Goal: Participate in discussion: Engage in conversation with other users on a specific topic

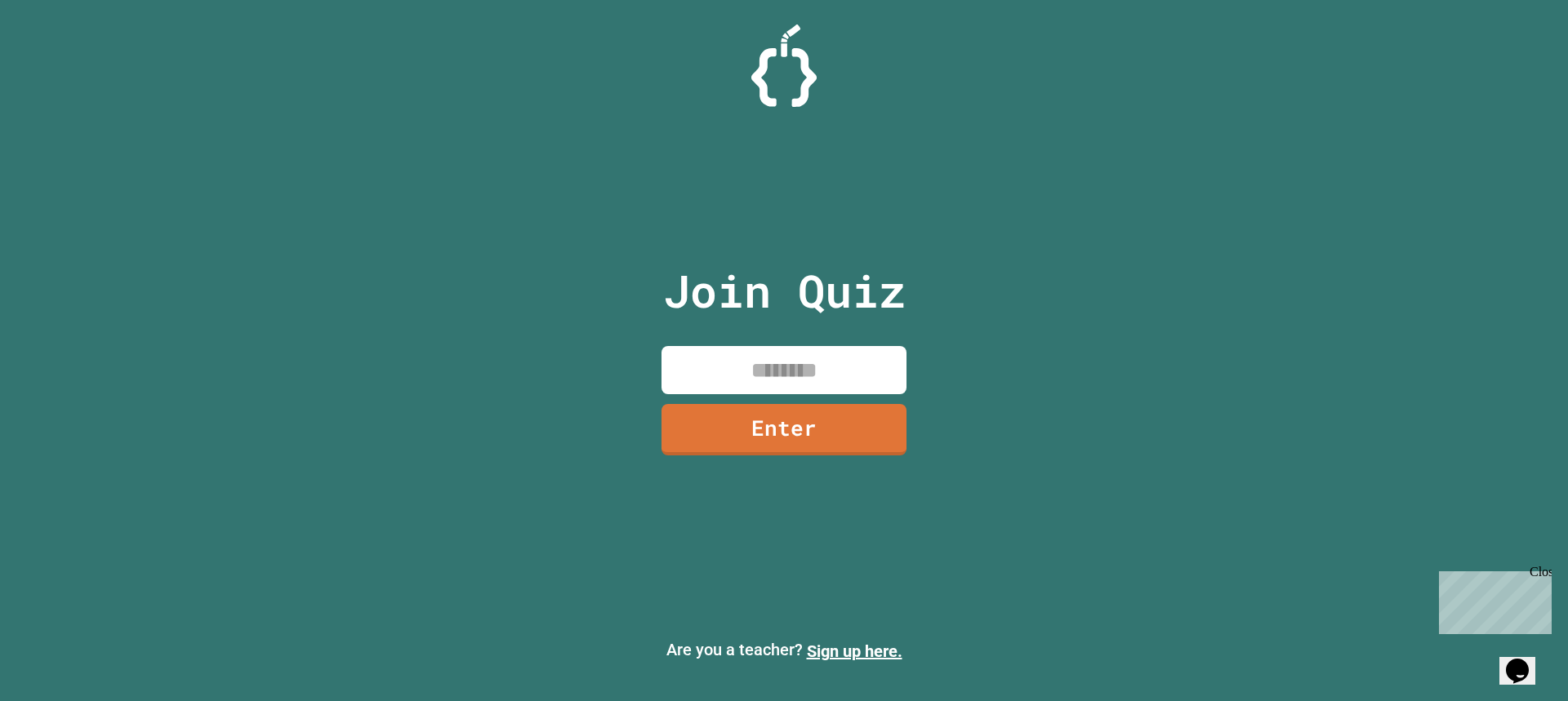
drag, startPoint x: 855, startPoint y: 350, endPoint x: 860, endPoint y: 342, distance: 9.4
click at [855, 349] on input at bounding box center [783, 370] width 245 height 48
type input "********"
click at [763, 414] on link "Enter" at bounding box center [783, 426] width 225 height 54
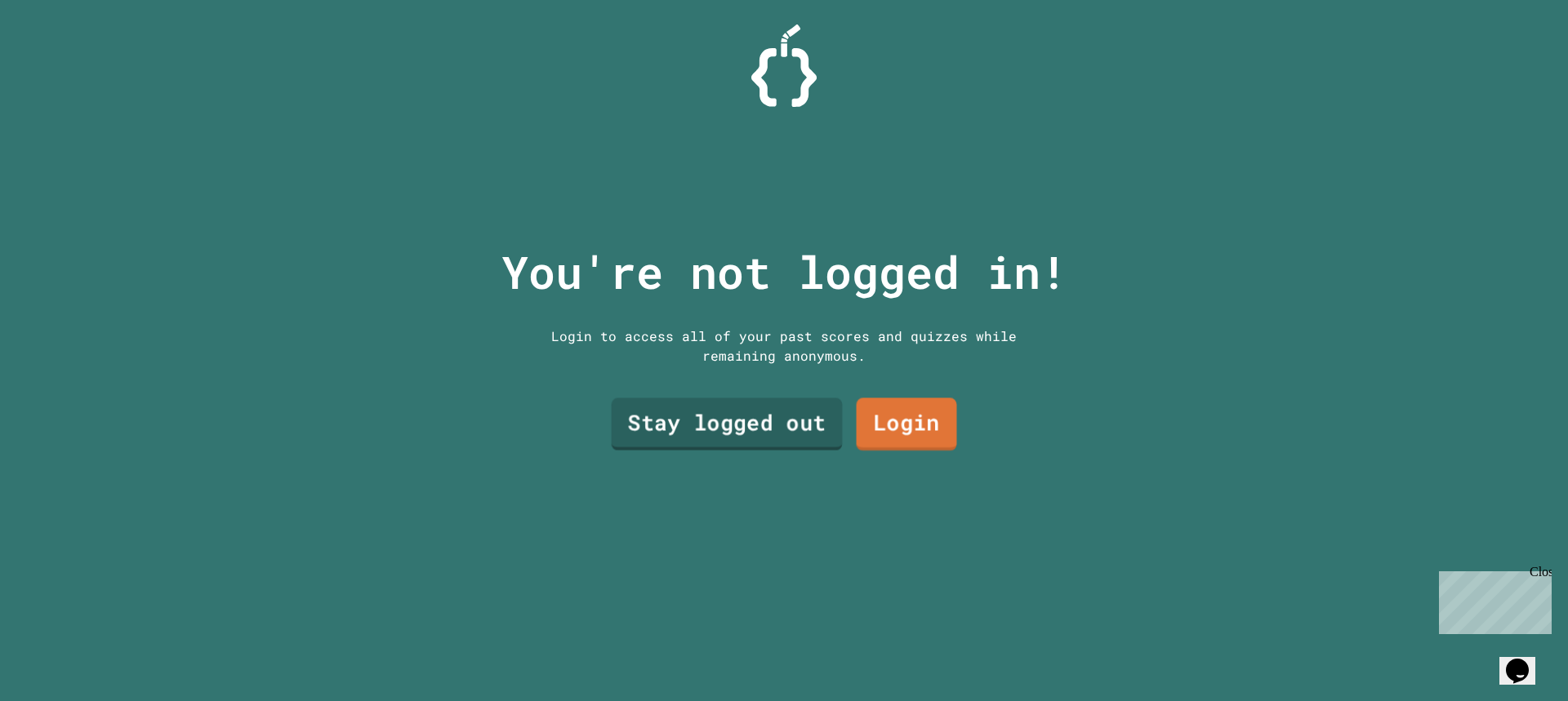
click at [758, 409] on link "Stay logged out" at bounding box center [728, 424] width 231 height 52
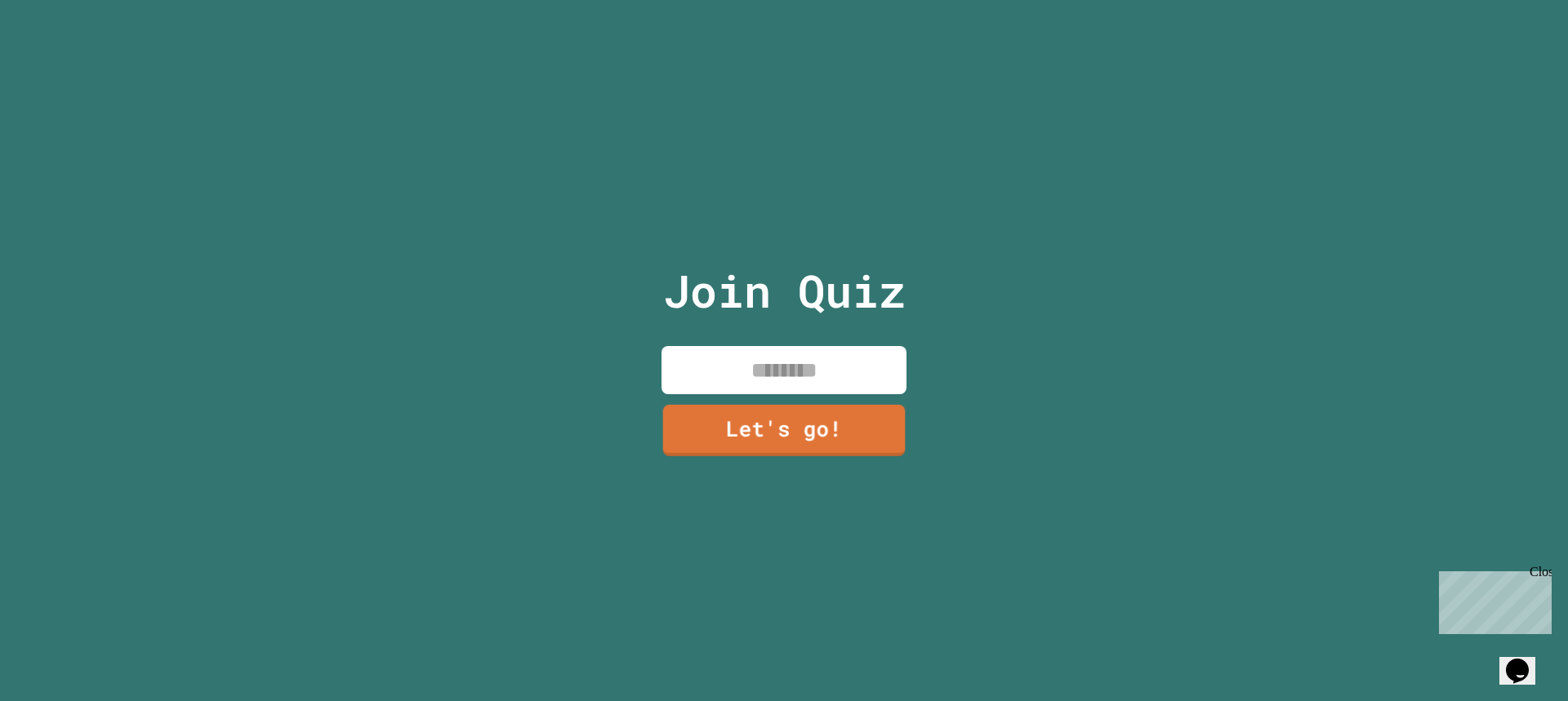
click at [792, 376] on input at bounding box center [783, 370] width 245 height 48
type input "*****"
click at [824, 401] on link "Let's go!" at bounding box center [783, 426] width 225 height 54
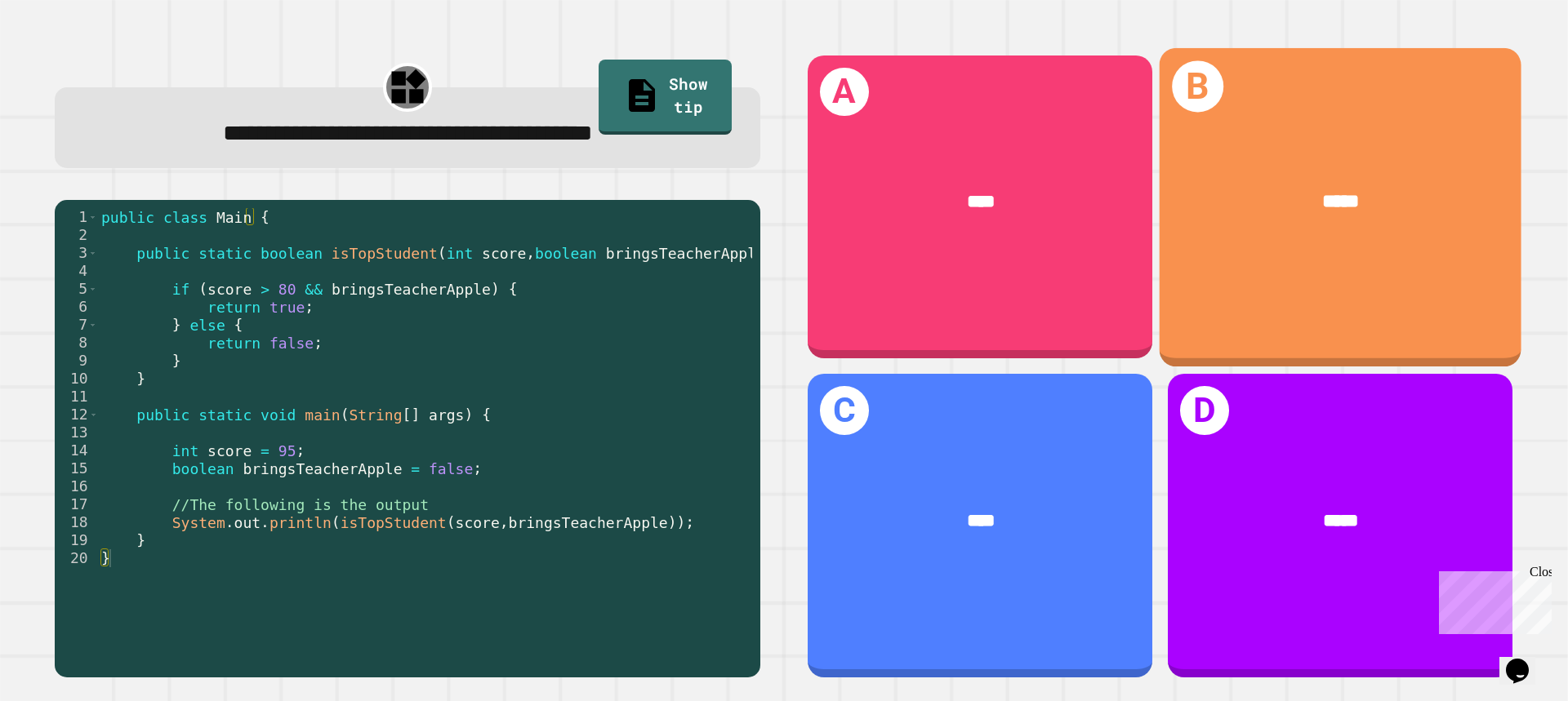
click at [1387, 240] on div "*****" at bounding box center [1339, 202] width 361 height 107
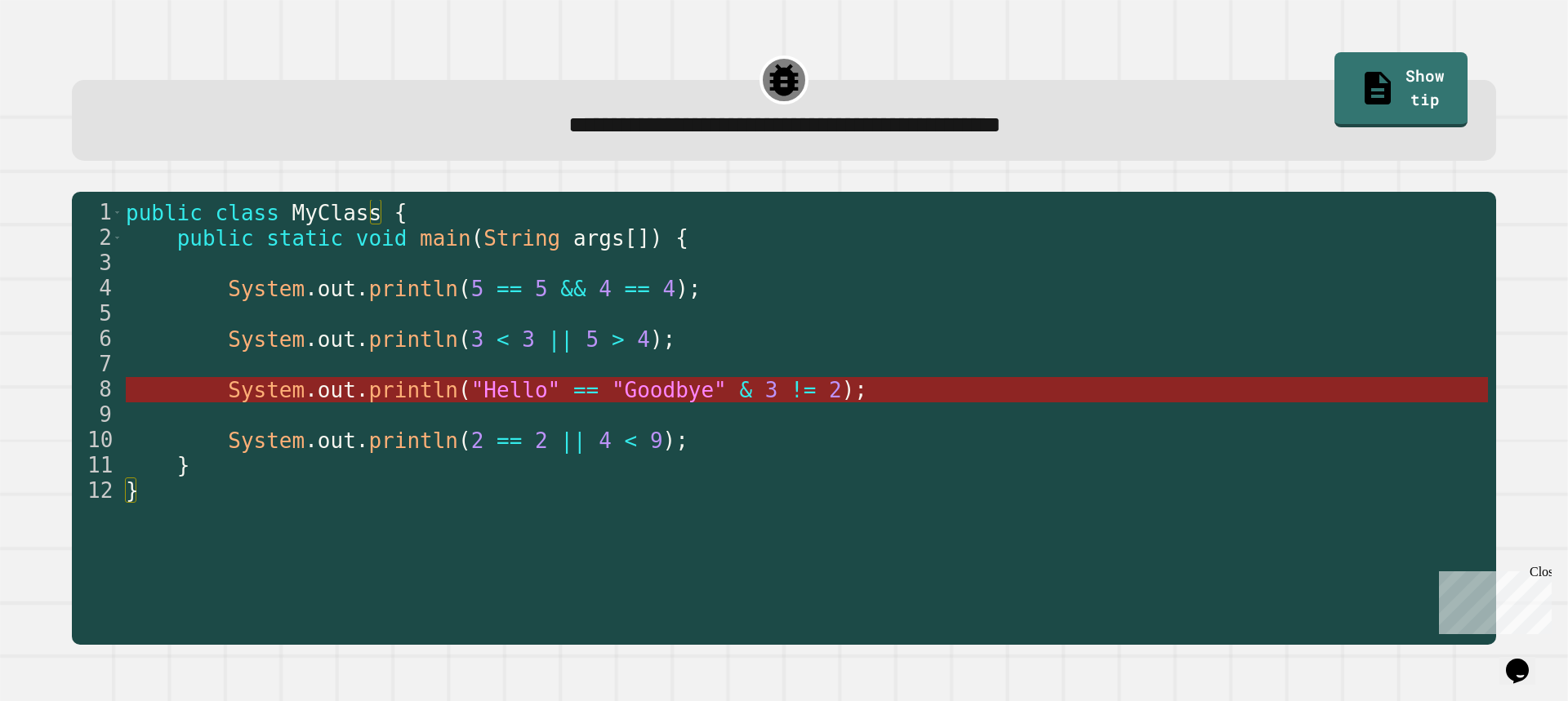
click at [628, 393] on span ""Goodbye"" at bounding box center [668, 390] width 115 height 25
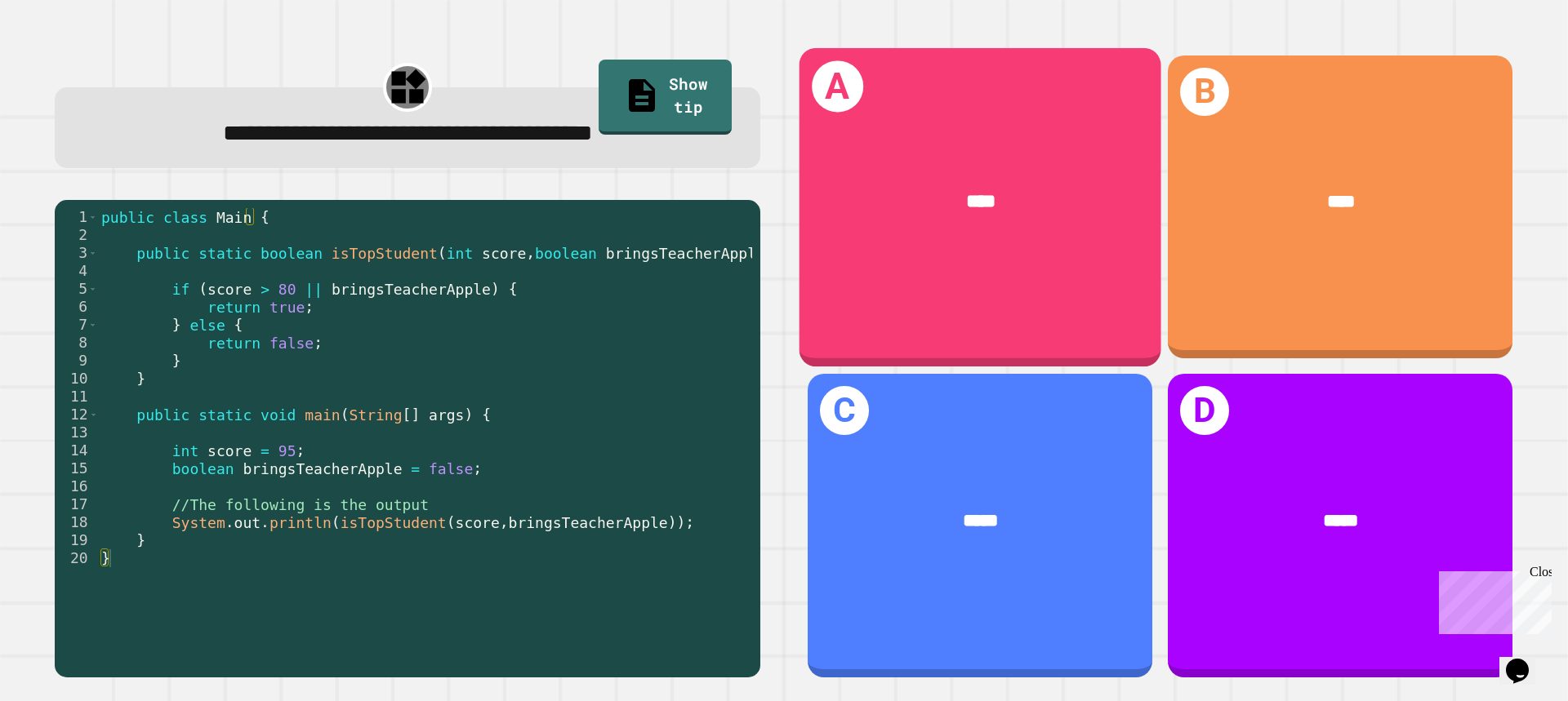
click at [1037, 201] on div "****" at bounding box center [981, 202] width 284 height 30
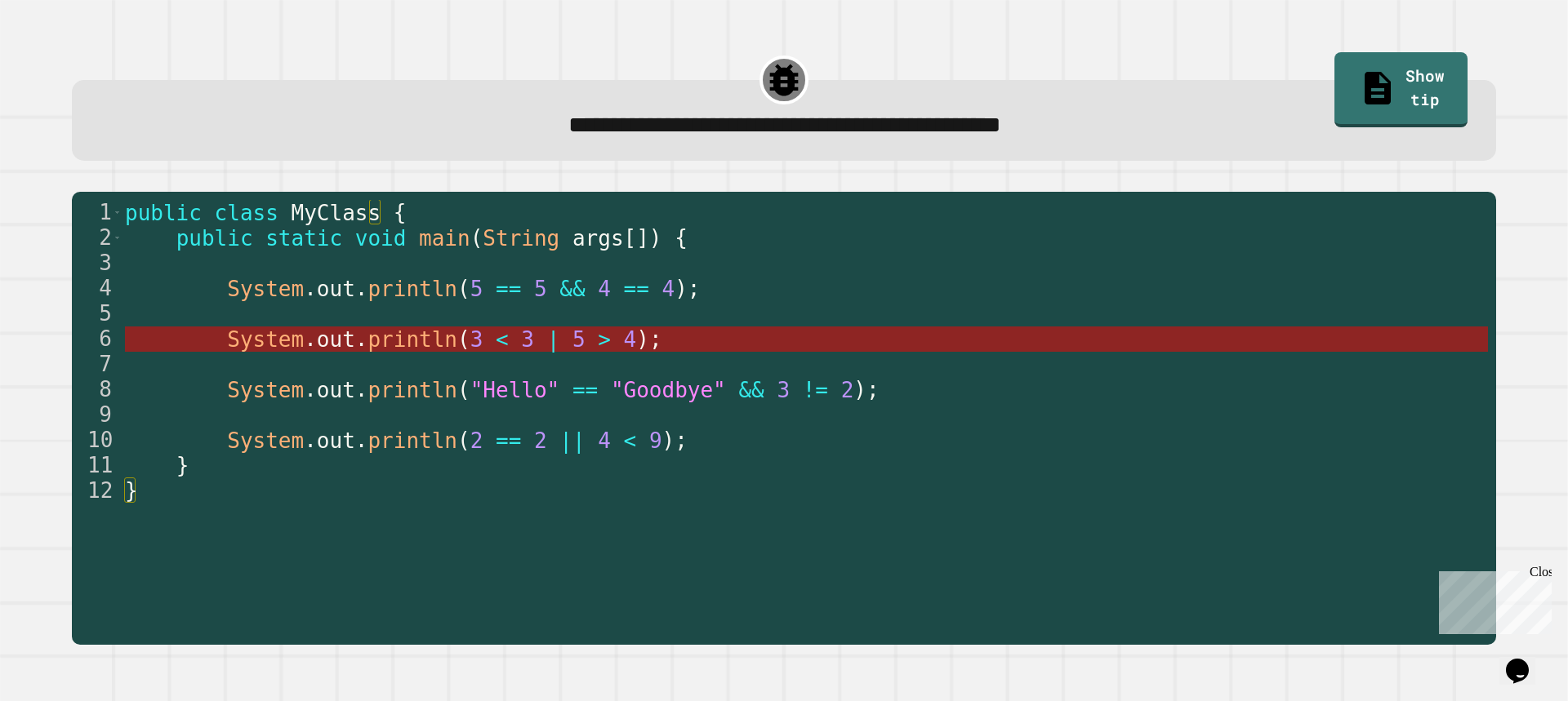
click at [547, 346] on span "|" at bounding box center [554, 340] width 13 height 25
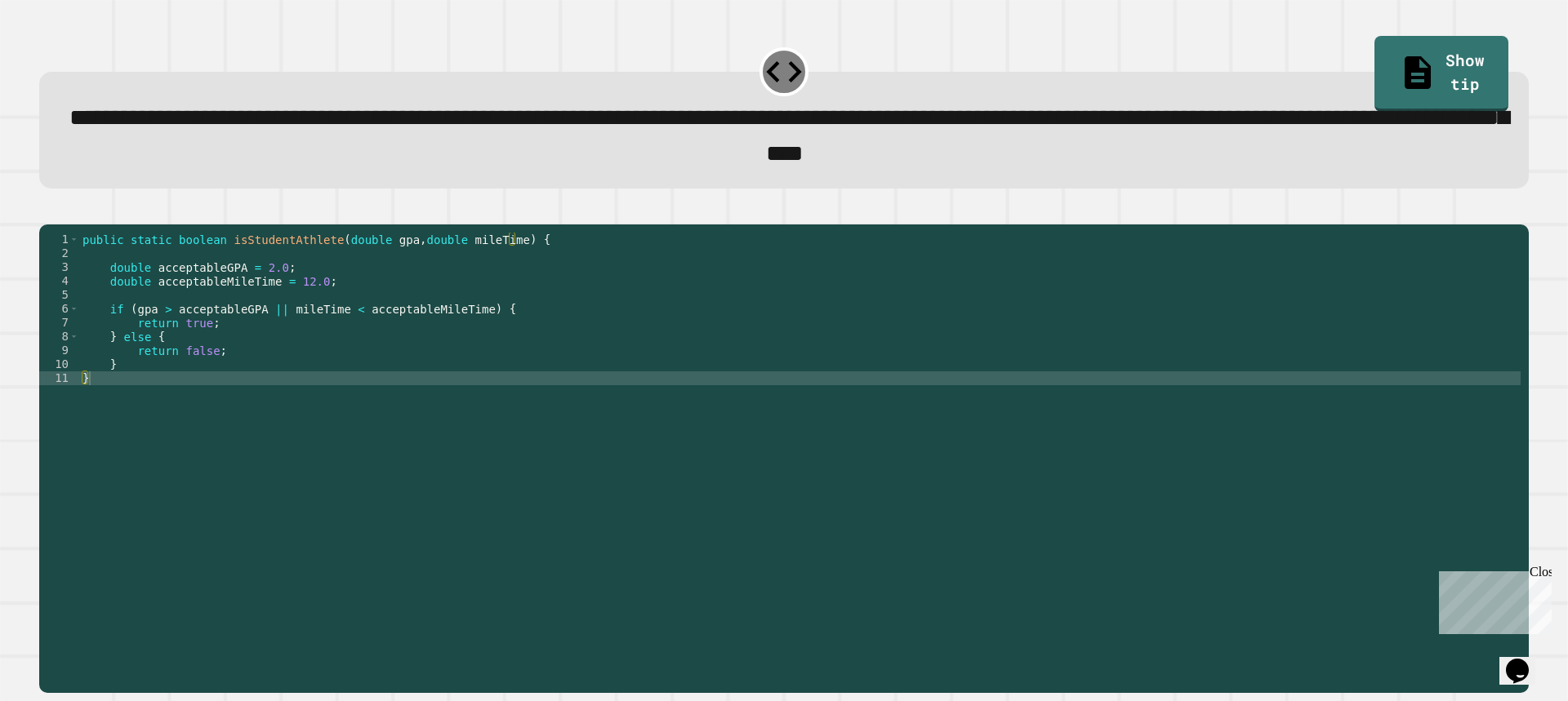
click at [204, 383] on div "public static boolean isStudentAthlete ( double gpa , double mileTime ) { doubl…" at bounding box center [799, 441] width 1441 height 416
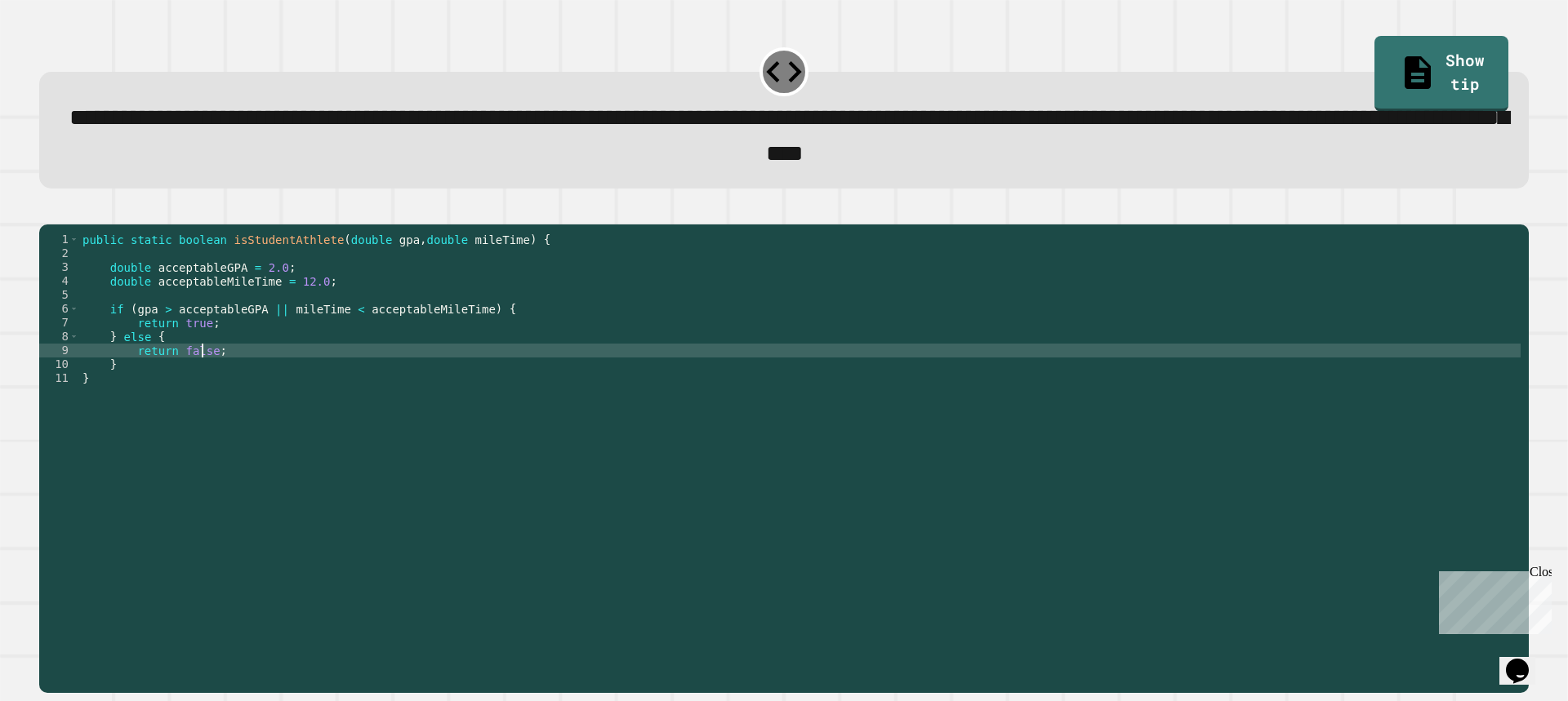
click at [201, 361] on div "public static boolean isStudentAthlete ( double gpa , double mileTime ) { doubl…" at bounding box center [799, 441] width 1441 height 416
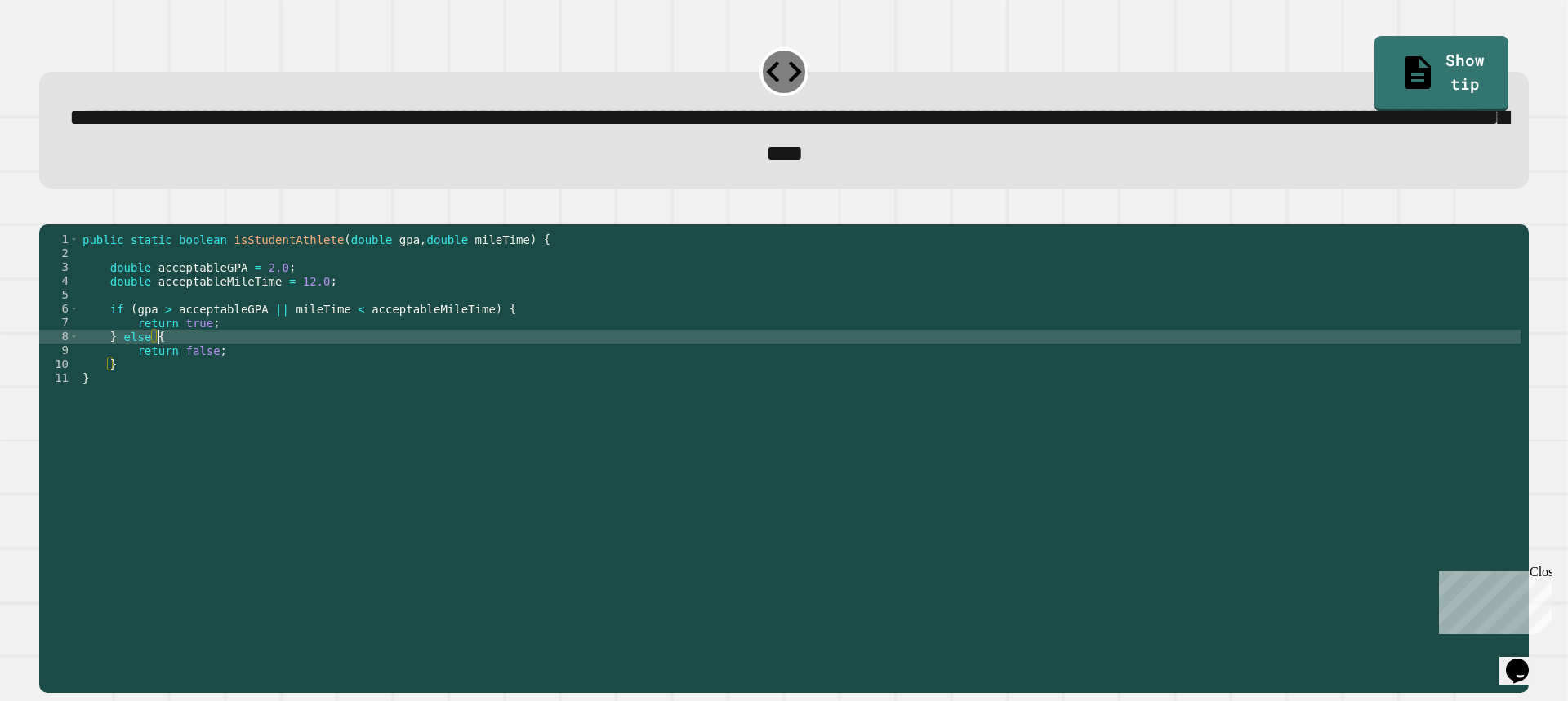
click at [252, 372] on div "public static boolean isStudentAthlete ( double gpa , double mileTime ) { doubl…" at bounding box center [799, 441] width 1441 height 416
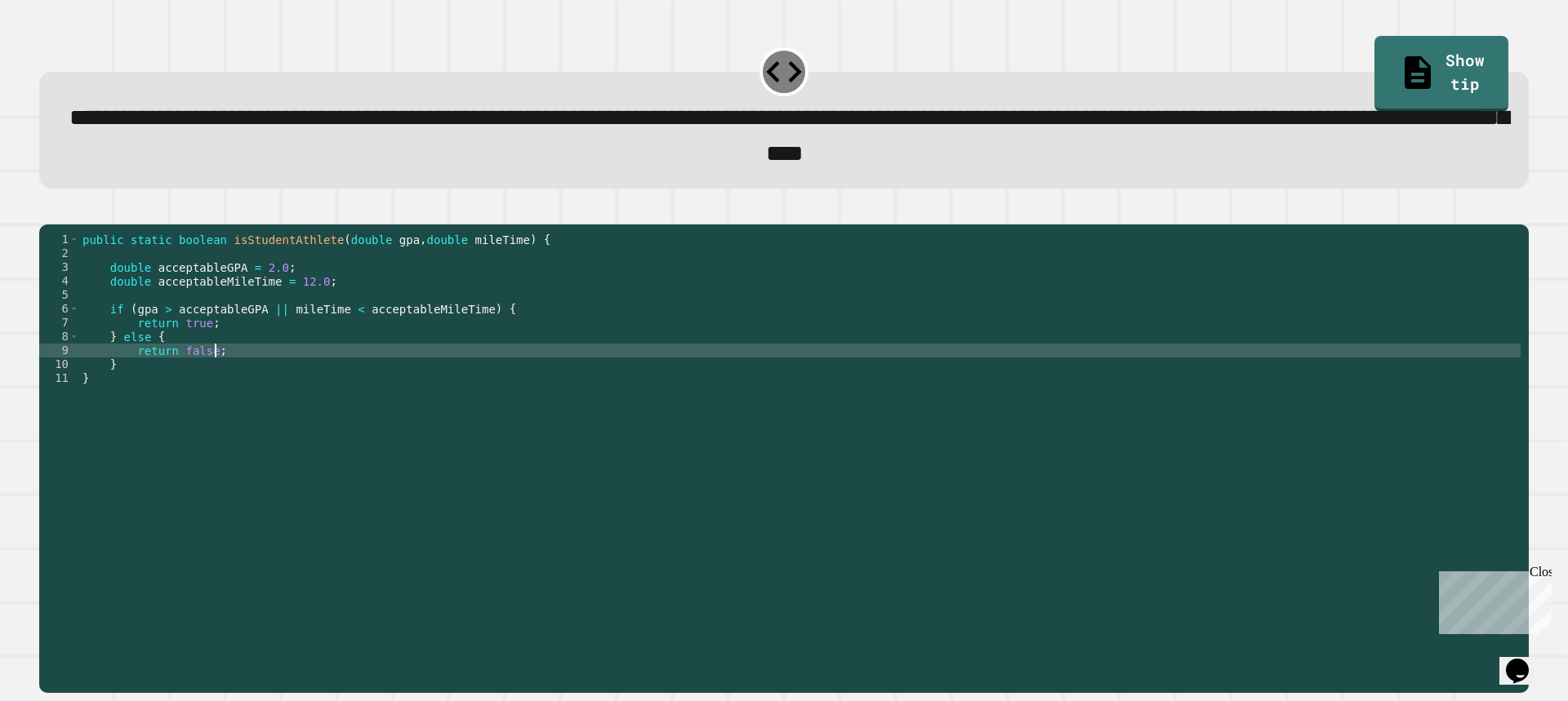
click at [194, 486] on div "public static boolean isStudentAthlete ( double gpa , double mileTime ) { doubl…" at bounding box center [799, 441] width 1441 height 416
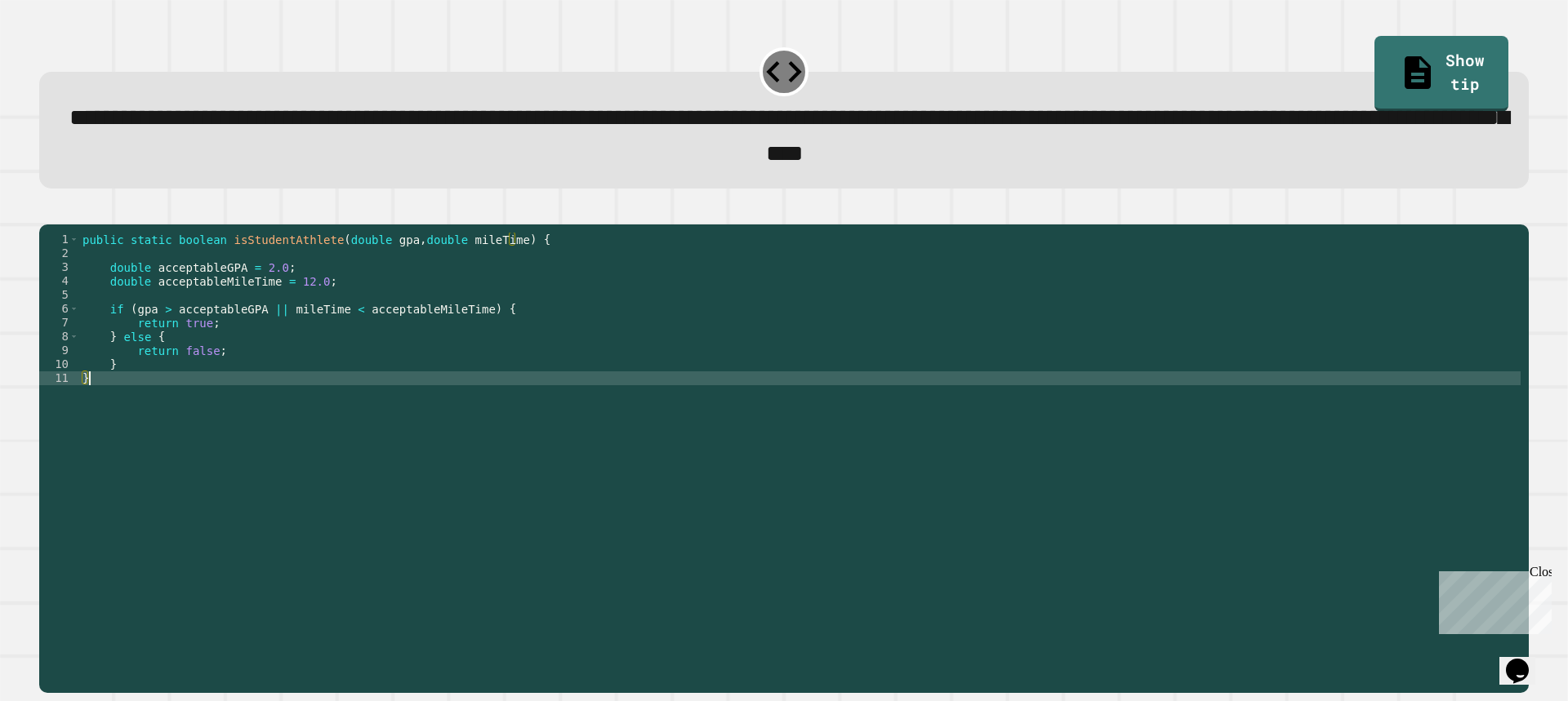
click at [271, 339] on div "public static boolean isStudentAthlete ( double gpa , double mileTime ) { doubl…" at bounding box center [799, 441] width 1441 height 416
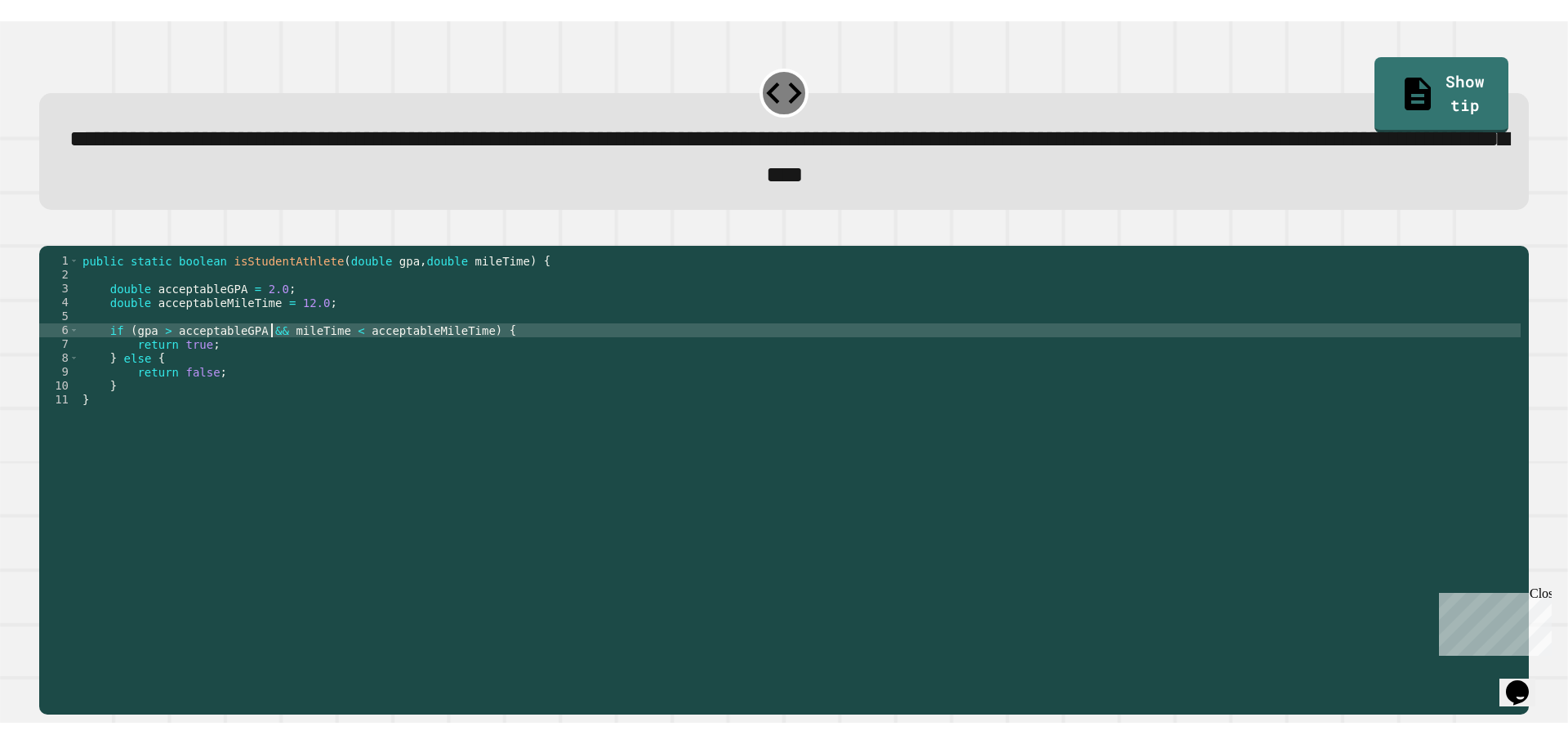
scroll to position [0, 13]
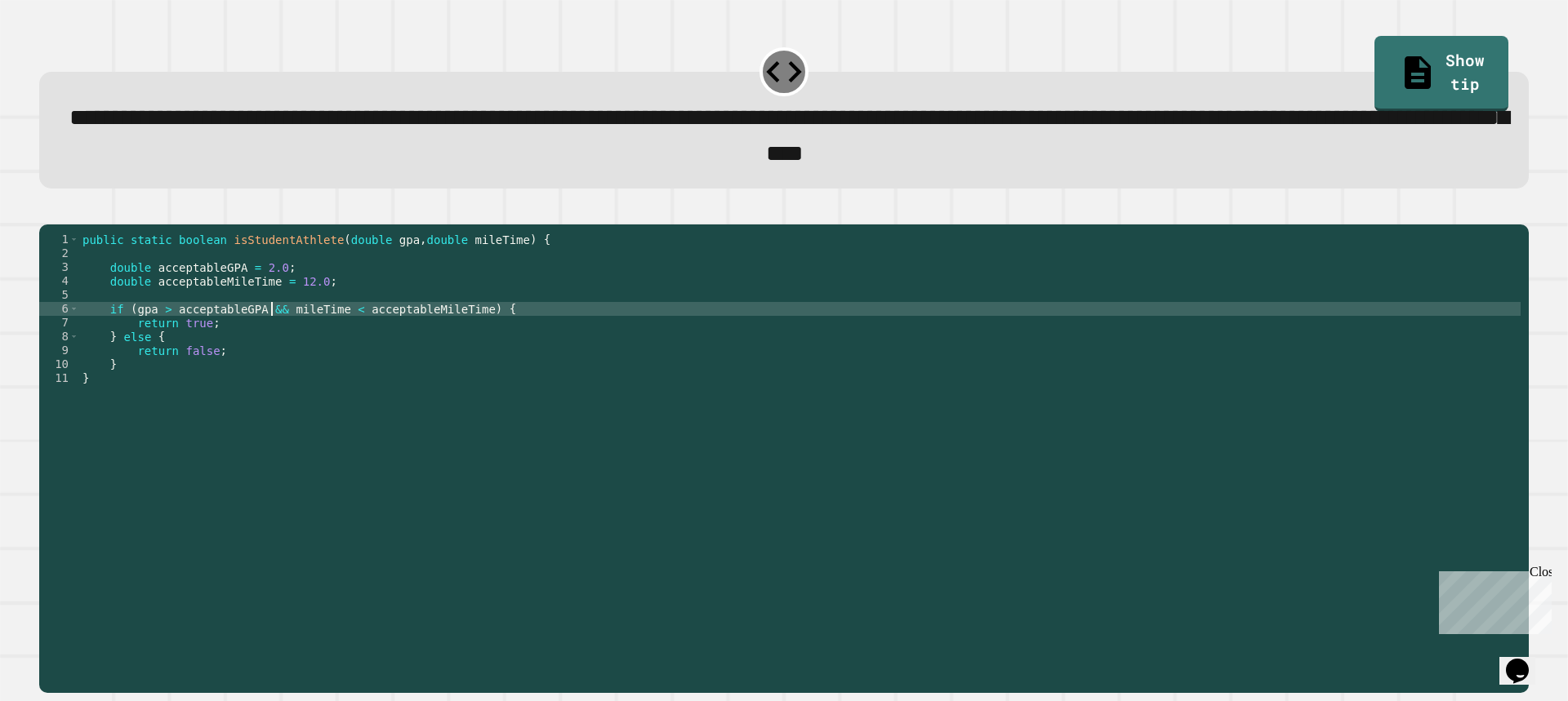
type textarea "**********"
click at [63, 224] on icon "button" at bounding box center [58, 220] width 9 height 12
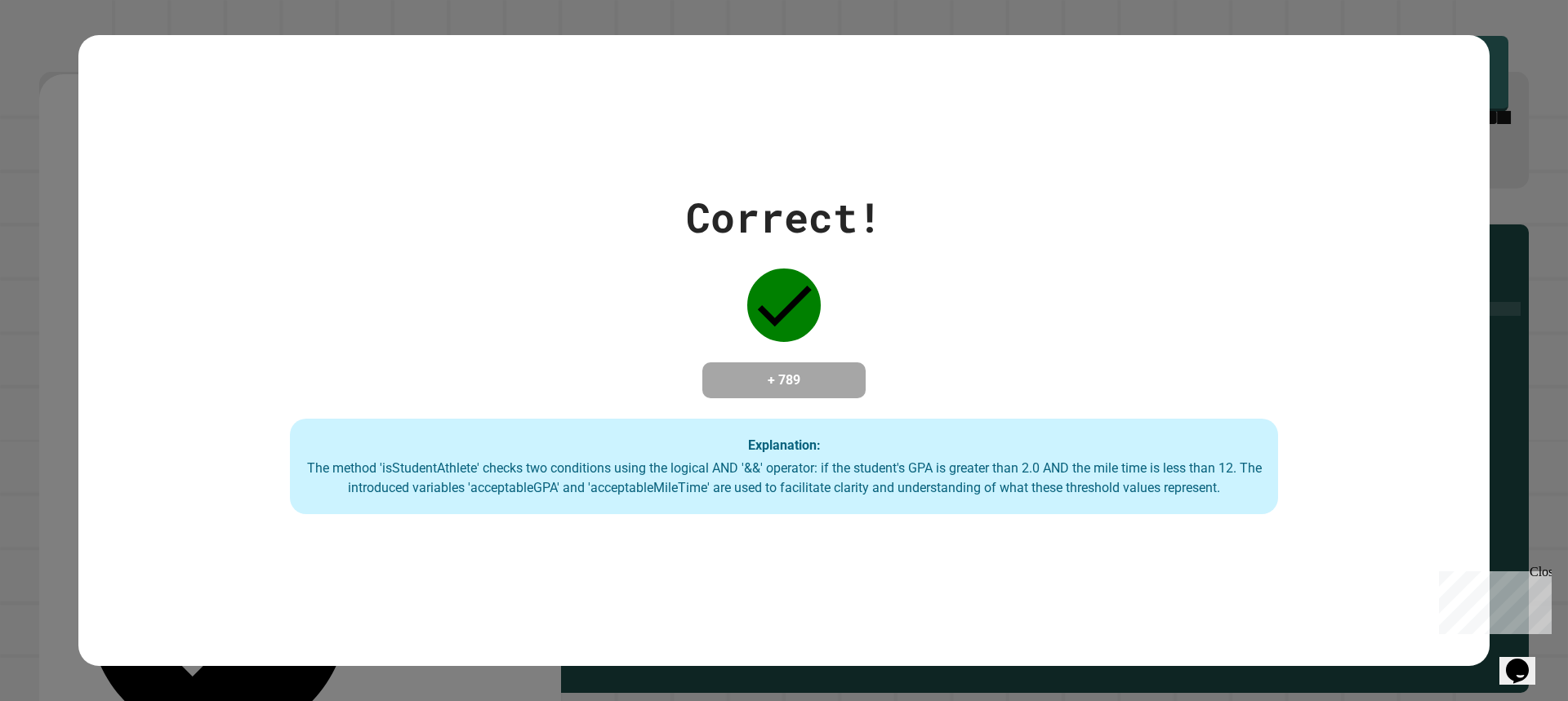
click at [1510, 278] on div "Correct! + 789 Explanation: The method 'isStudentAthlete' checks two conditions…" at bounding box center [784, 350] width 1568 height 701
click at [1511, 276] on div "Correct! + 789 Explanation: The method 'isStudentAthlete' checks two conditions…" at bounding box center [784, 350] width 1568 height 701
click at [1409, 38] on div "Correct! + 789 Explanation: The method 'isStudentAthlete' checks two conditions…" at bounding box center [783, 350] width 1410 height 631
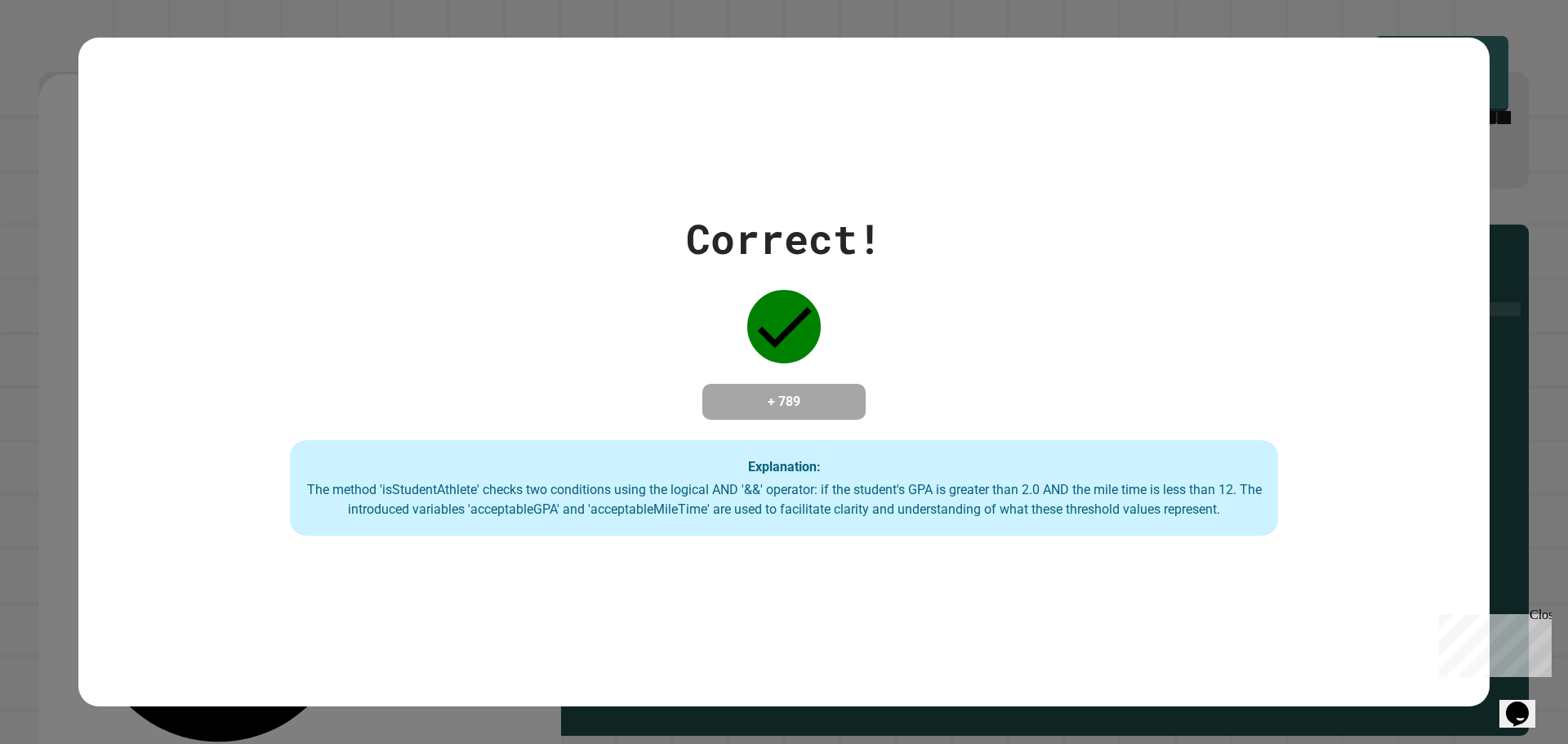
drag, startPoint x: 0, startPoint y: 633, endPoint x: 0, endPoint y: 648, distance: 15.0
click at [0, 648] on div "Correct! + 789 Explanation: The method 'isStudentAthlete' checks two conditions…" at bounding box center [784, 372] width 1568 height 744
click at [0, 650] on div "Correct! + 789 Explanation: The method 'isStudentAthlete' checks two conditions…" at bounding box center [784, 372] width 1568 height 744
drag, startPoint x: 0, startPoint y: 650, endPoint x: 0, endPoint y: 661, distance: 11.0
click at [0, 661] on div "Correct! + 789 Explanation: The method 'isStudentAthlete' checks two conditions…" at bounding box center [784, 372] width 1568 height 744
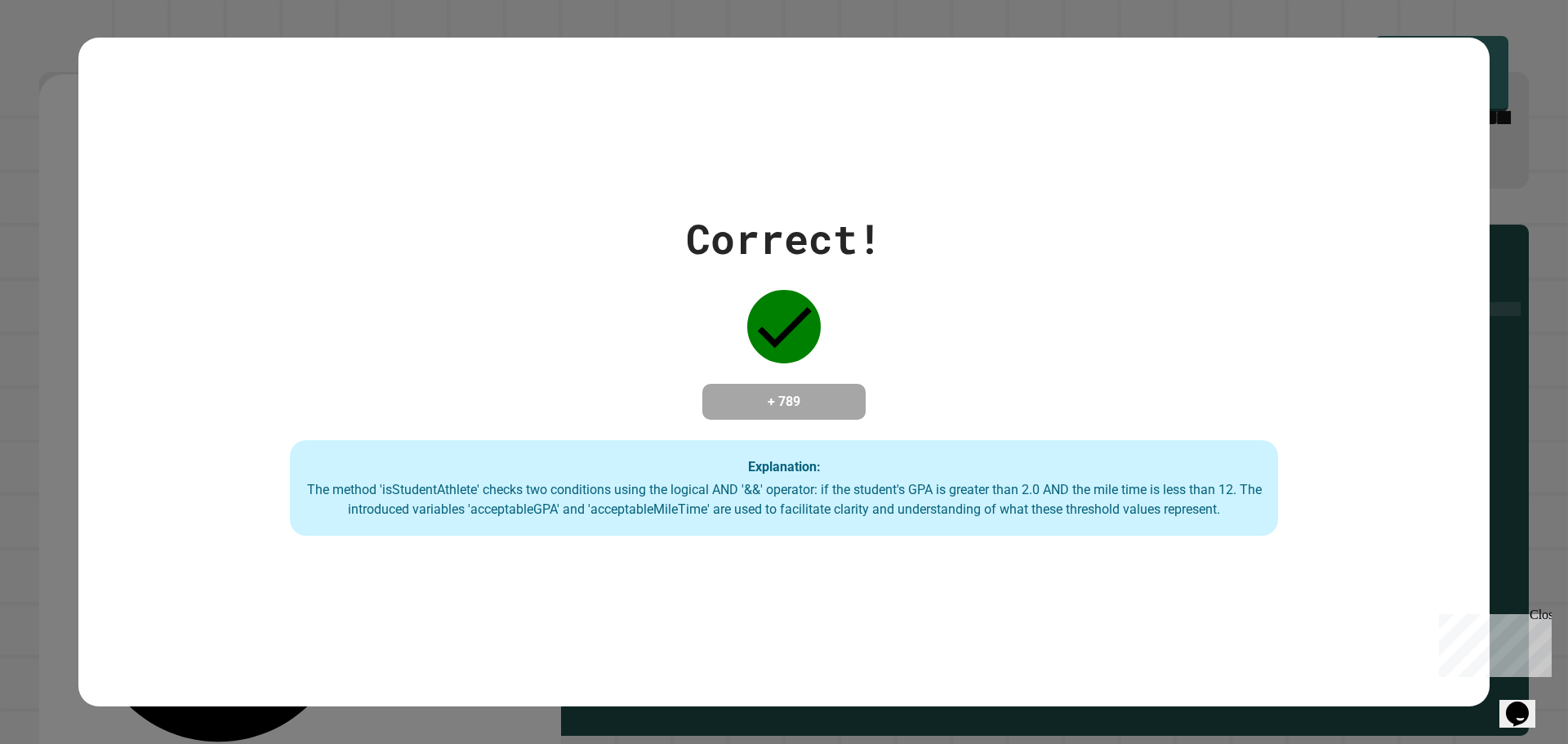
click at [914, 439] on div "Correct! + 789 Explanation: The method 'isStudentAthlete' checks two conditions…" at bounding box center [783, 372] width 1410 height 328
click at [1540, 613] on div "Close" at bounding box center [1540, 617] width 20 height 20
drag, startPoint x: 1293, startPoint y: 616, endPoint x: 820, endPoint y: 524, distance: 481.9
click at [1237, 600] on div "Correct! + 789 Explanation: The method 'isStudentAthlete' checks two conditions…" at bounding box center [783, 372] width 1410 height 669
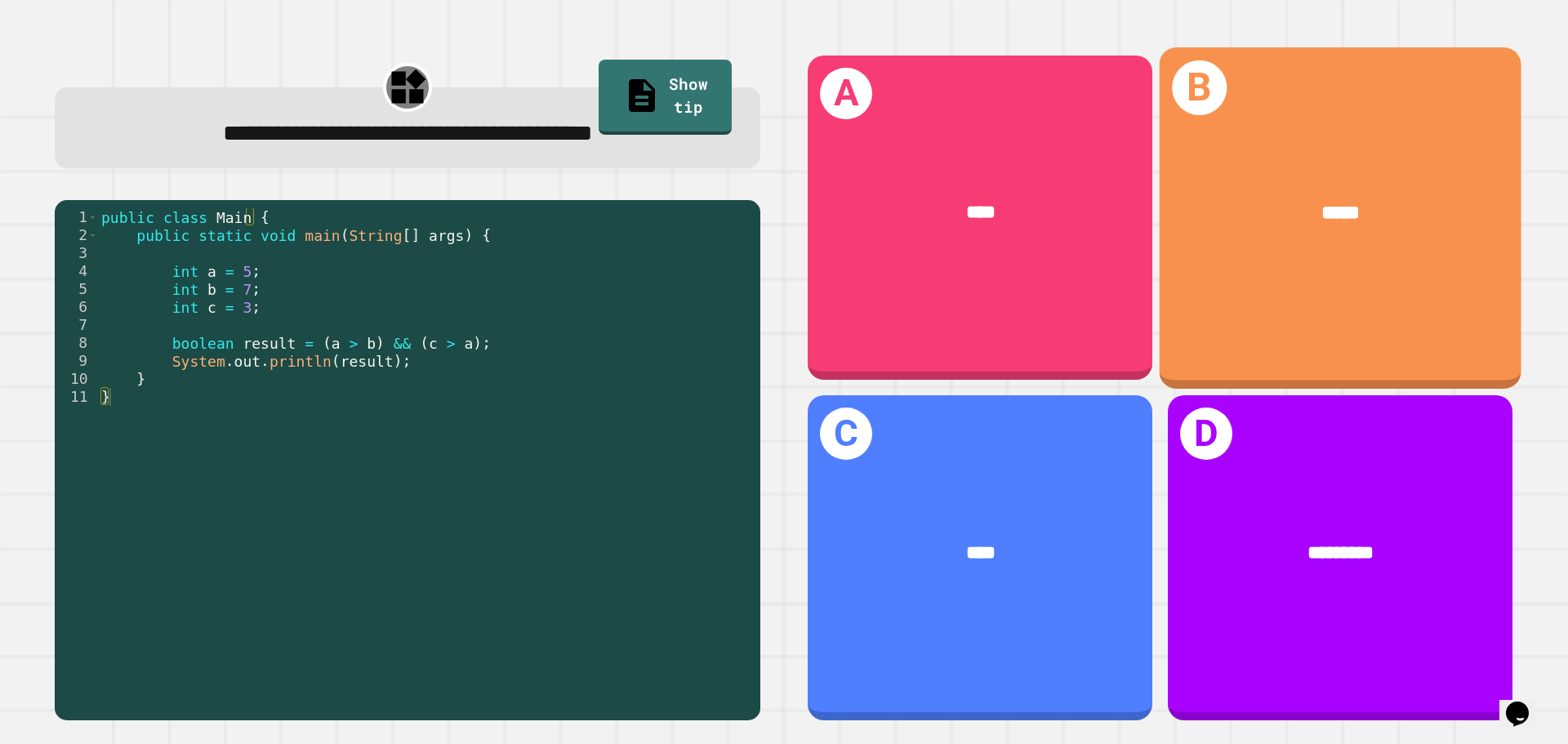
click at [1236, 227] on div "*****" at bounding box center [1339, 213] width 361 height 109
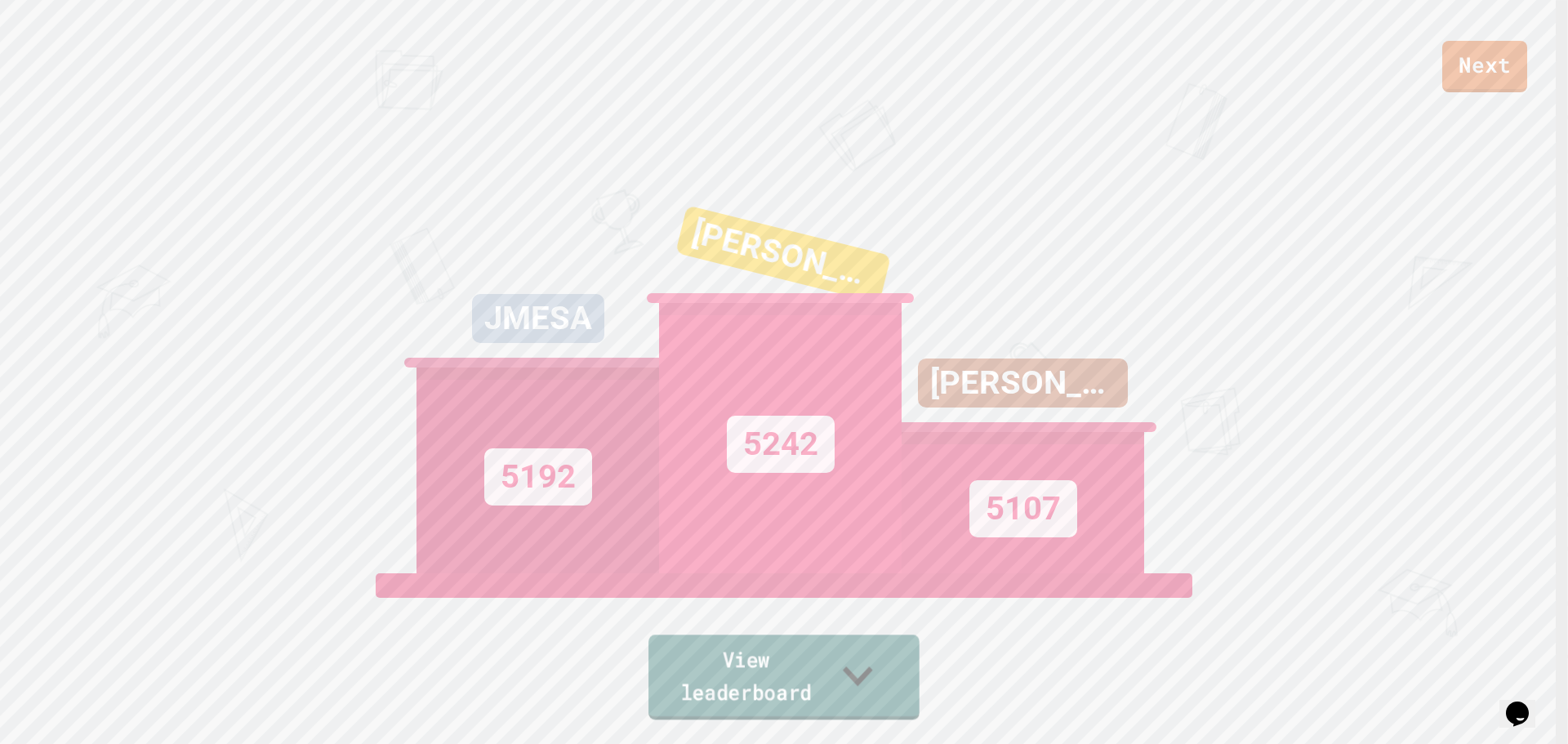
click at [754, 700] on link "View leaderboard" at bounding box center [784, 677] width 271 height 85
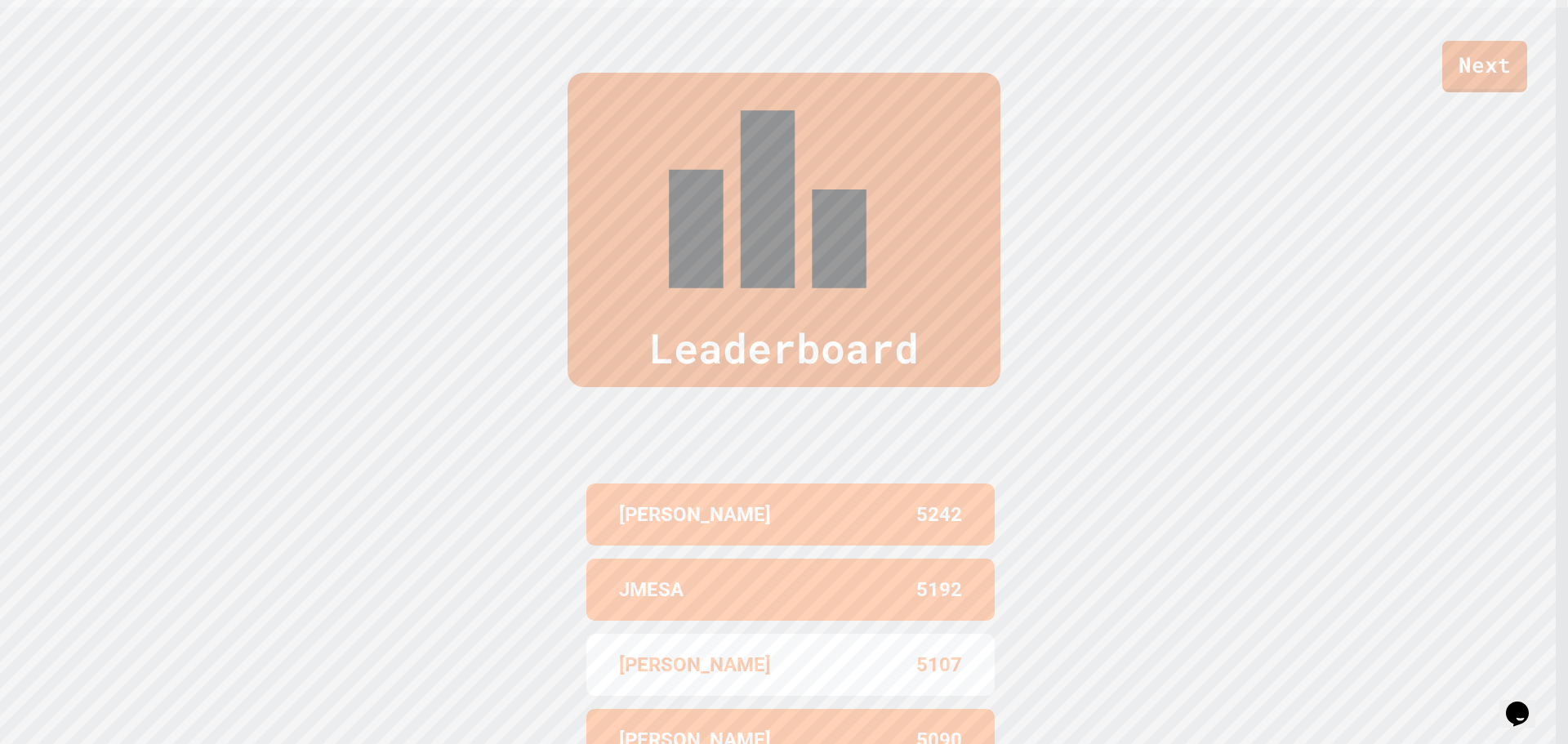
scroll to position [739, 0]
click at [754, 700] on div "[PERSON_NAME] 5242 JMESA 5192 [PERSON_NAME] 5107 [PERSON_NAME] 5090 [PERSON_NAM…" at bounding box center [784, 663] width 408 height 441
